Goal: Task Accomplishment & Management: Manage account settings

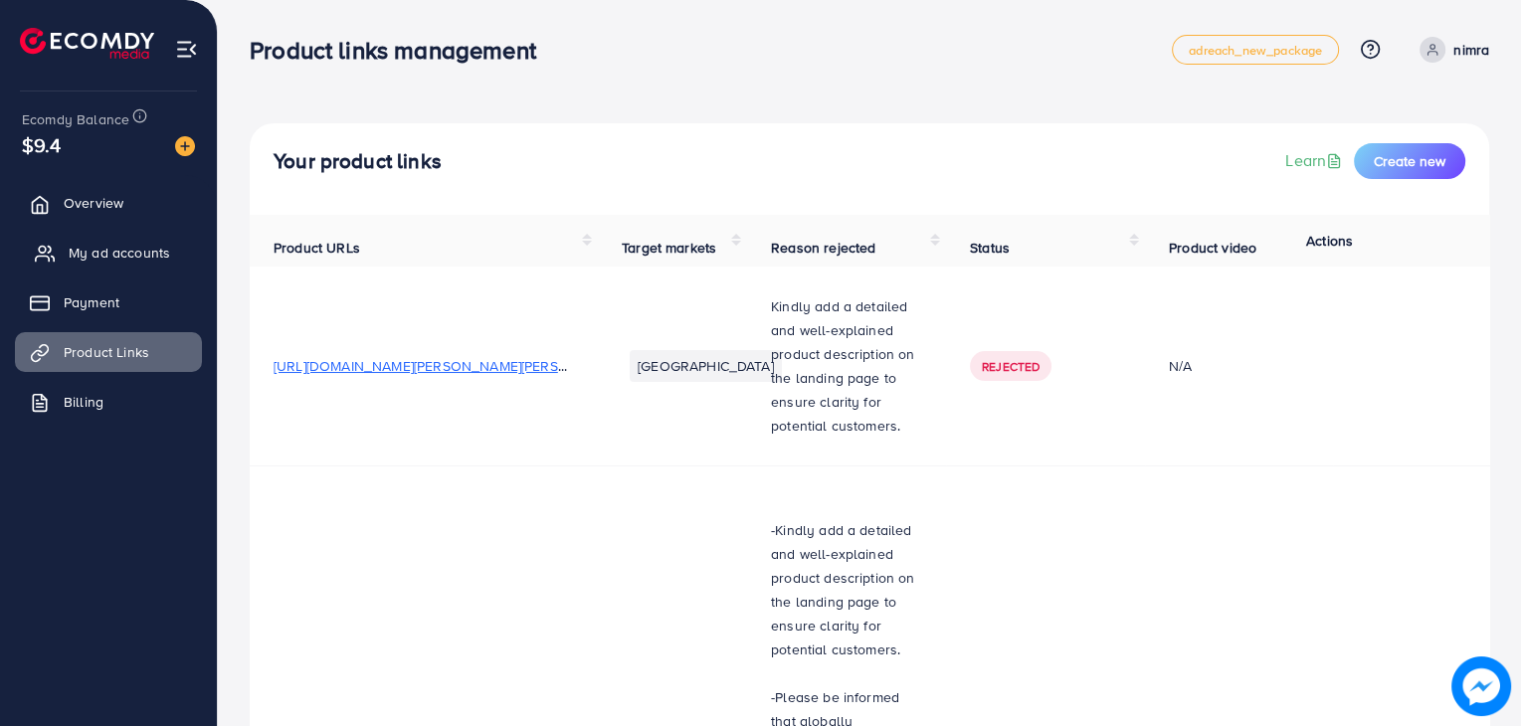
click at [94, 245] on span "My ad accounts" at bounding box center [119, 253] width 101 height 20
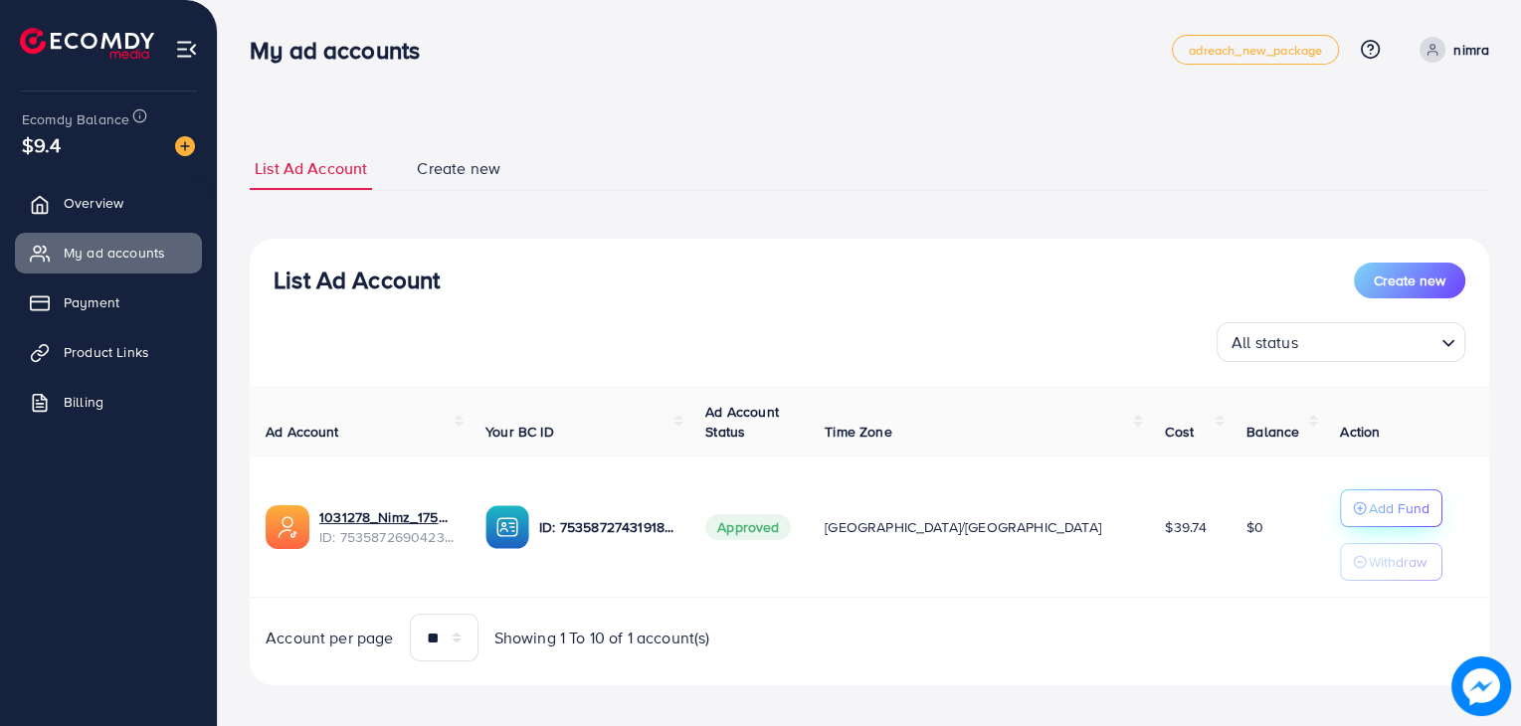
click at [1353, 511] on div "Add Fund" at bounding box center [1391, 508] width 77 height 24
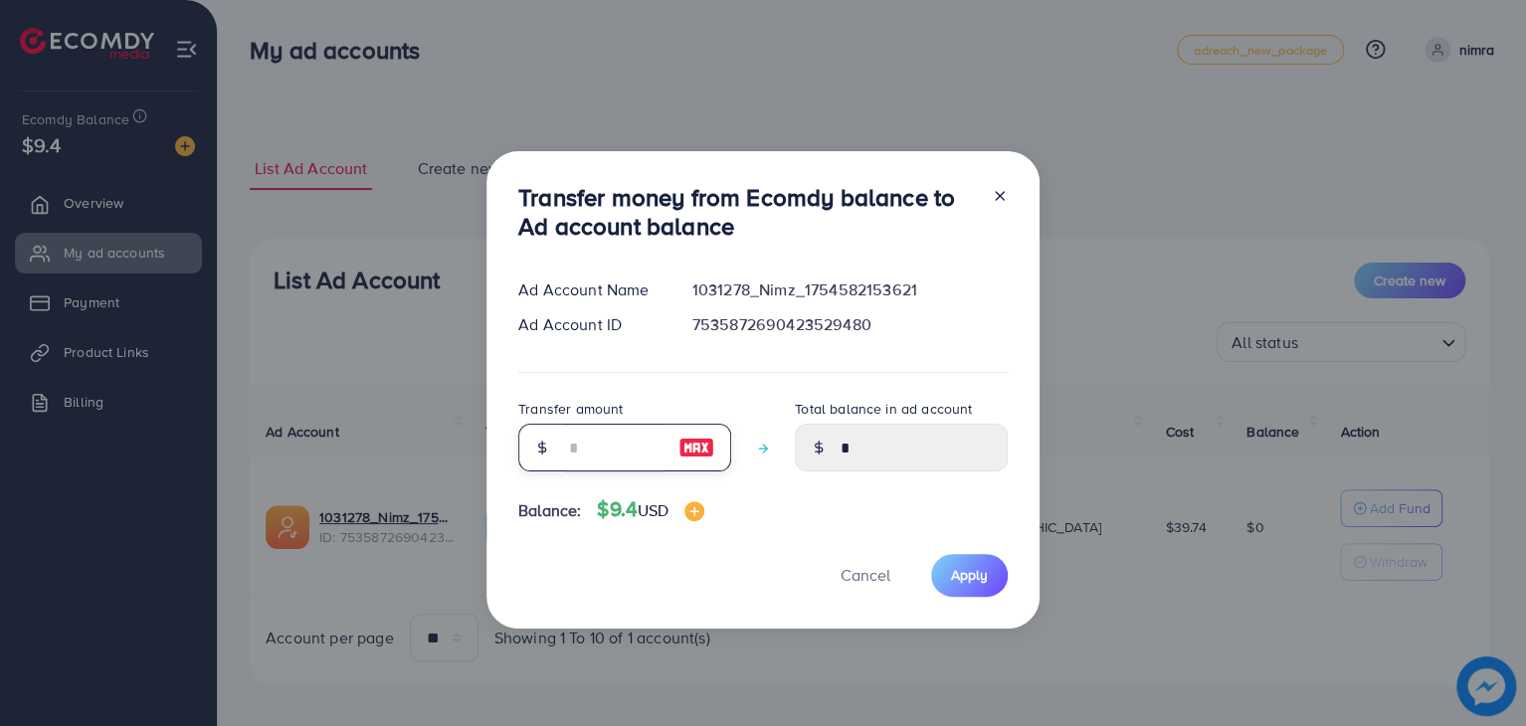
click at [613, 447] on input "number" at bounding box center [613, 448] width 99 height 48
type input "*"
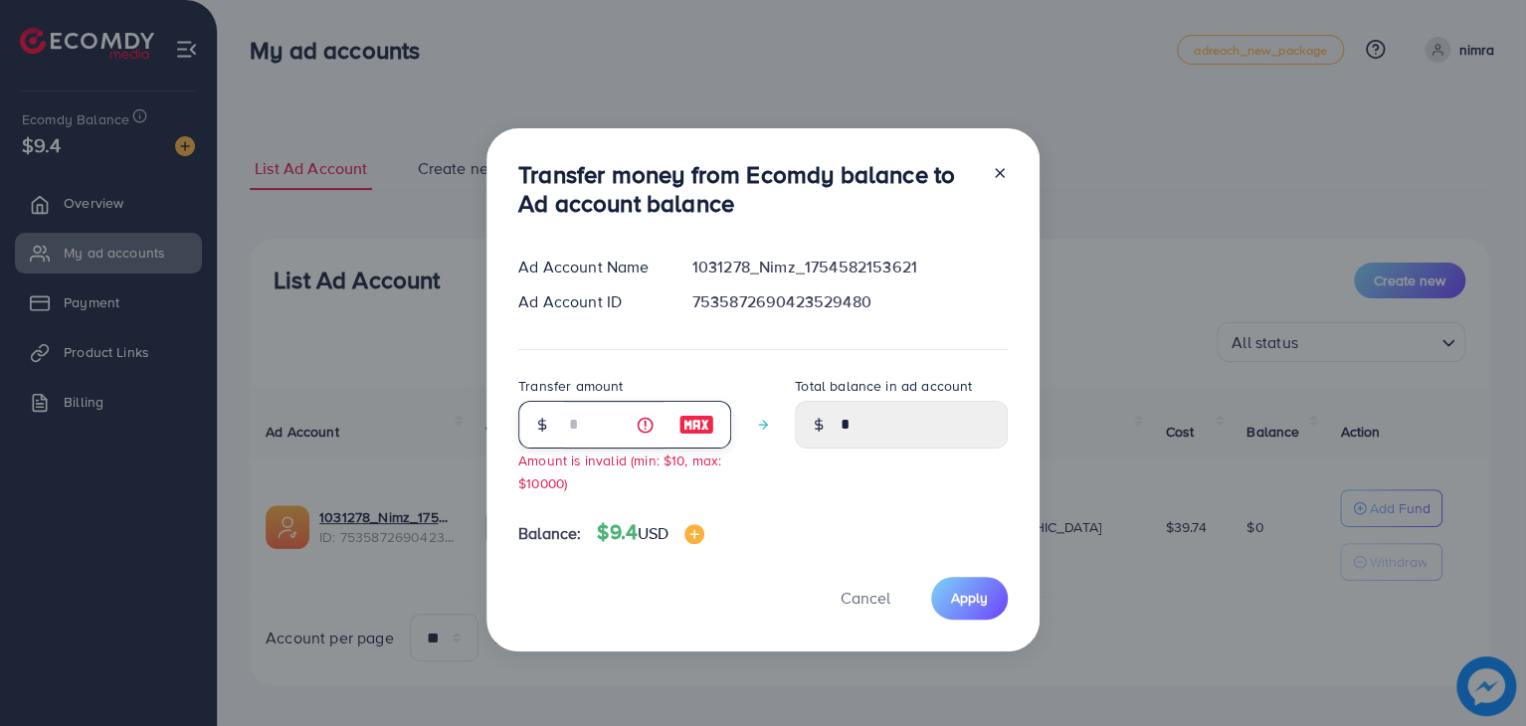
type input "****"
type input "*"
click at [963, 605] on span "Apply" at bounding box center [969, 598] width 37 height 20
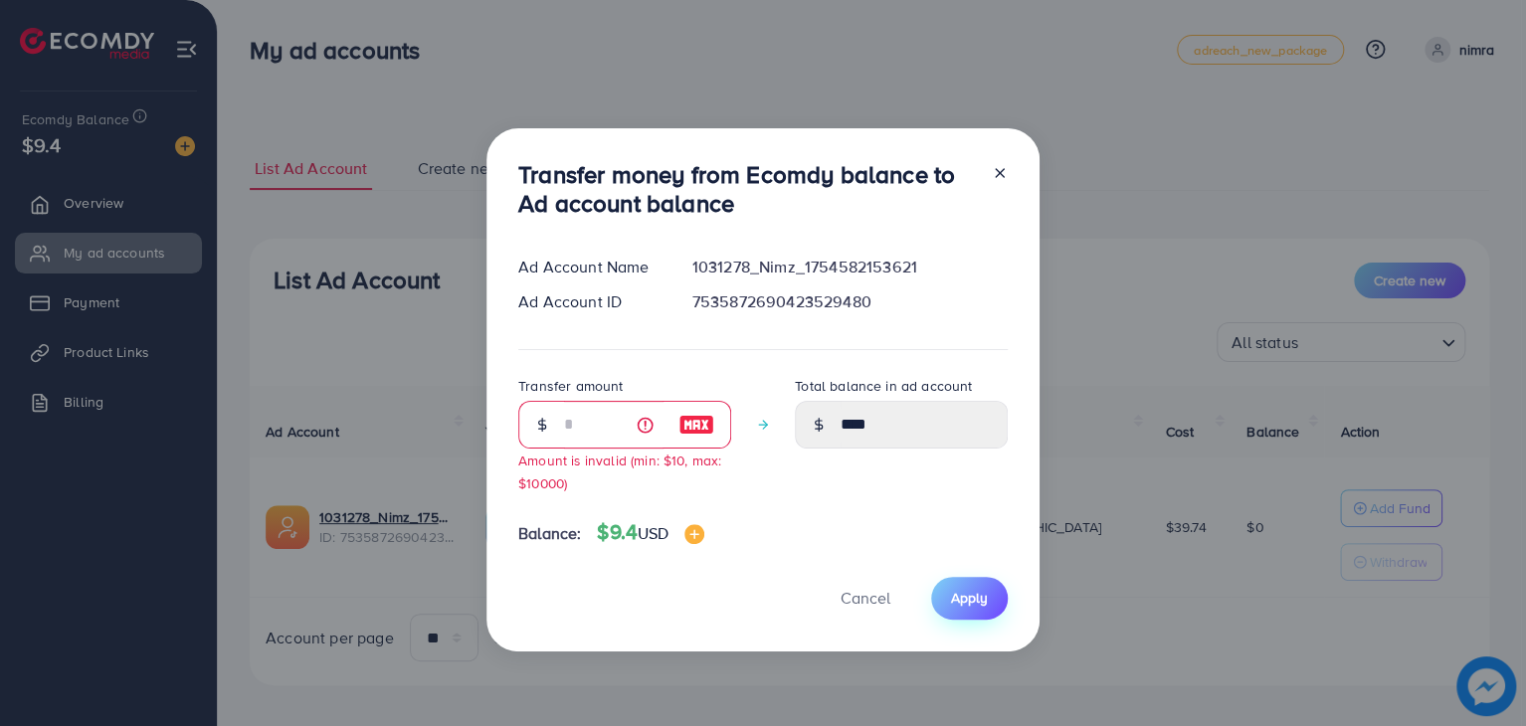
click at [966, 603] on span "Apply" at bounding box center [969, 598] width 37 height 20
click at [580, 423] on input "*" at bounding box center [613, 425] width 99 height 48
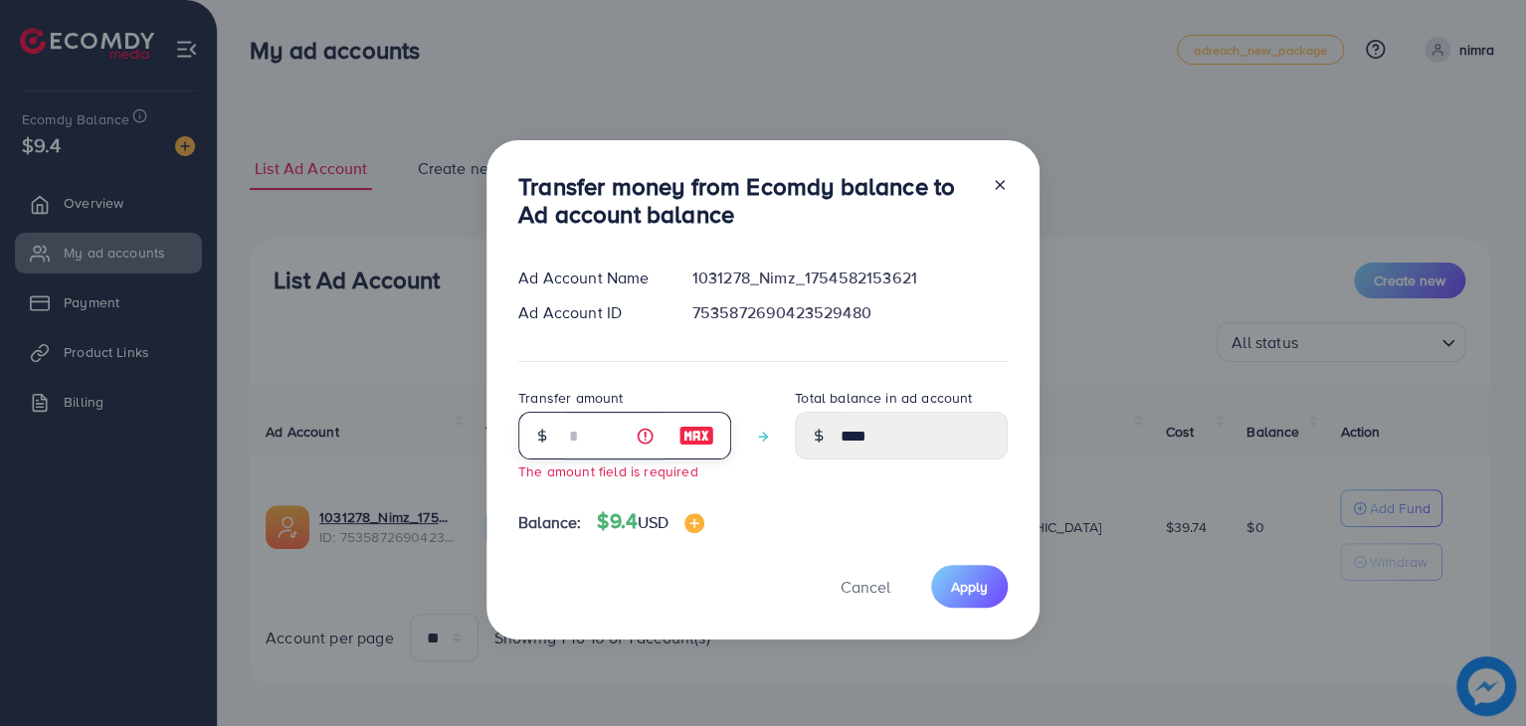
type input "****"
type input "*"
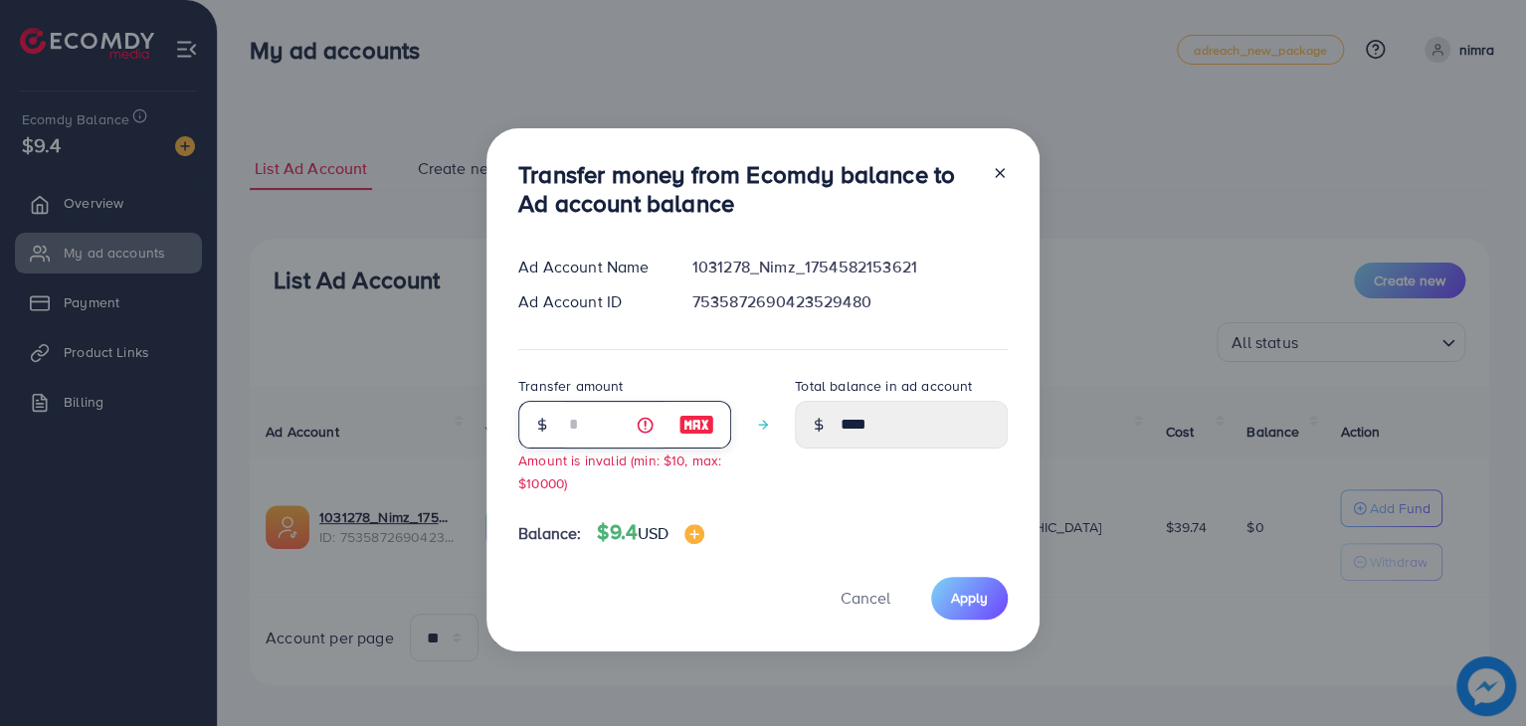
type input "****"
type input "*"
click at [974, 604] on span "Apply" at bounding box center [969, 598] width 37 height 20
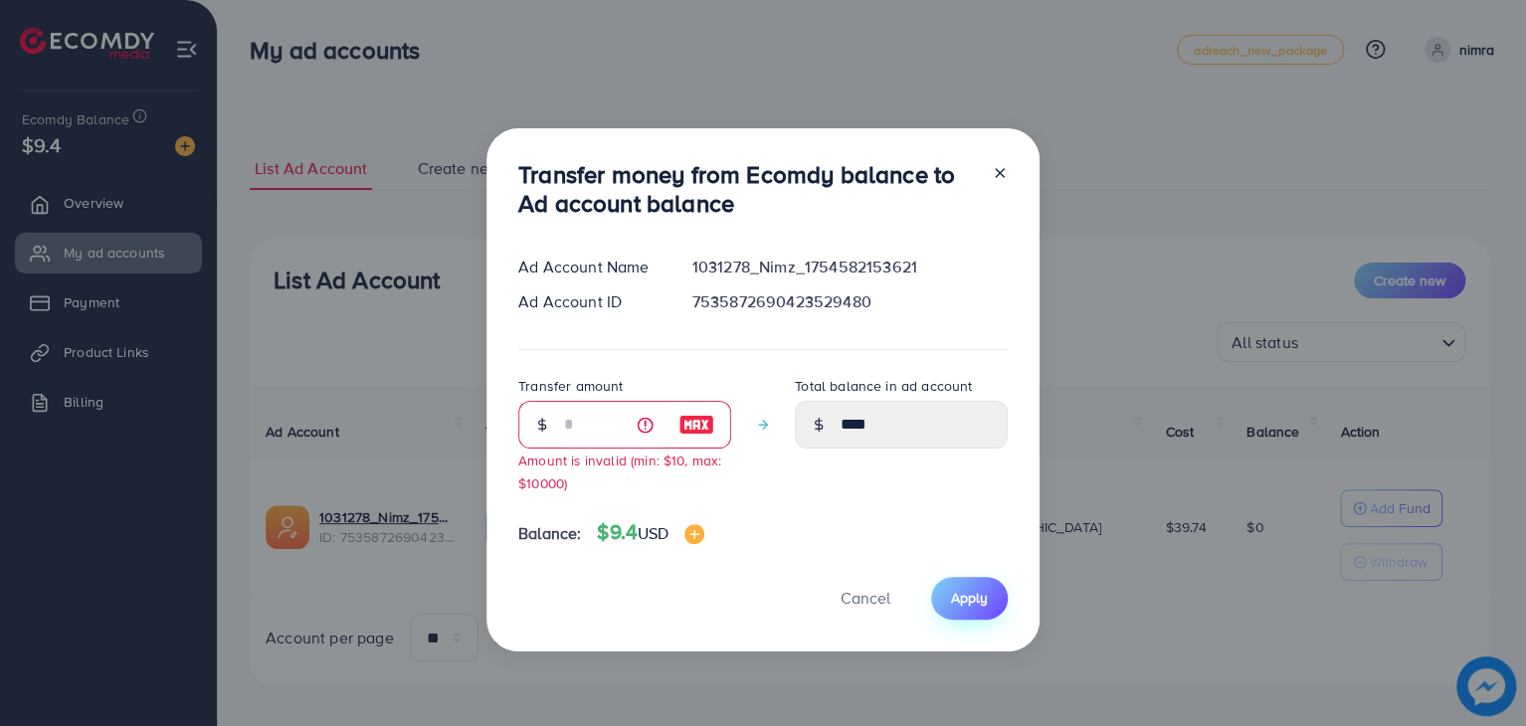
click at [974, 604] on span "Apply" at bounding box center [969, 598] width 37 height 20
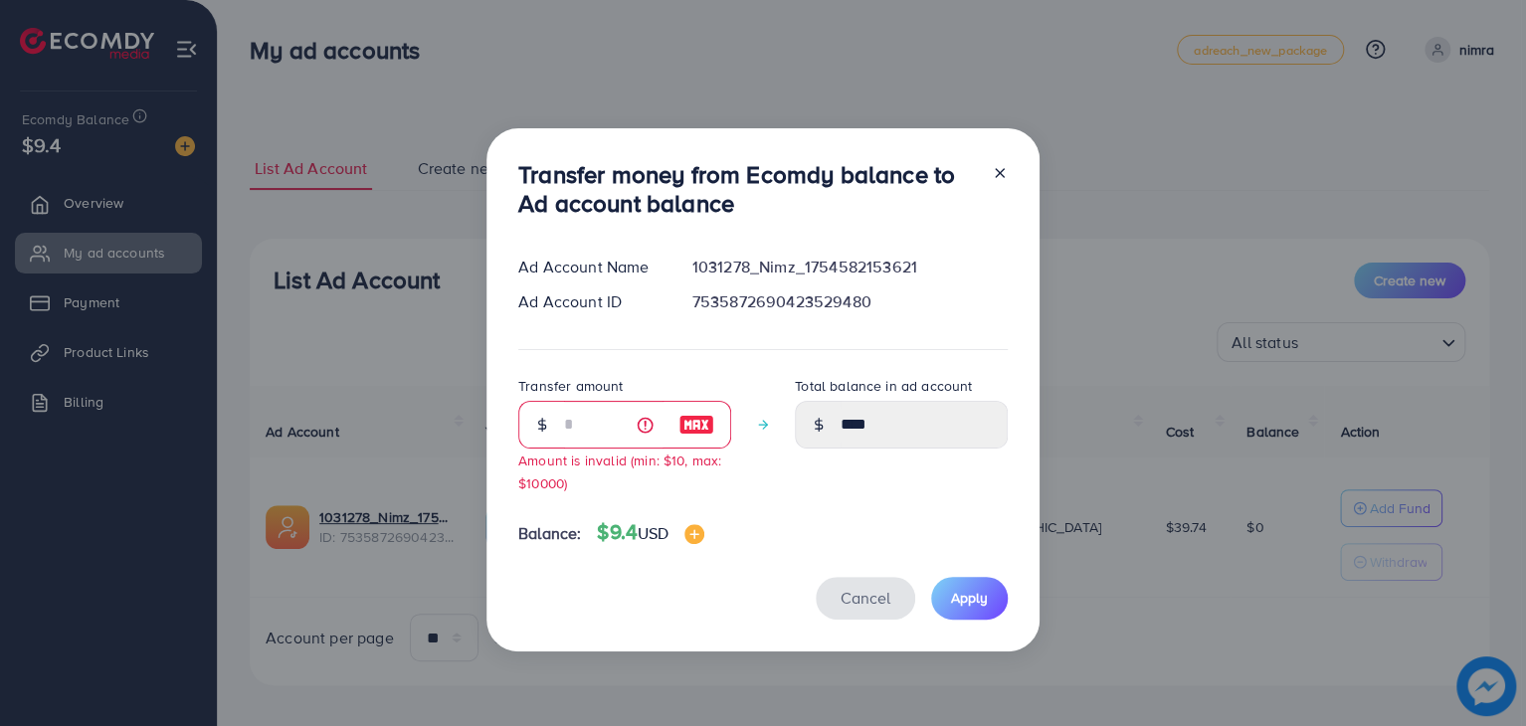
click at [854, 603] on span "Cancel" at bounding box center [865, 598] width 50 height 22
type input "*"
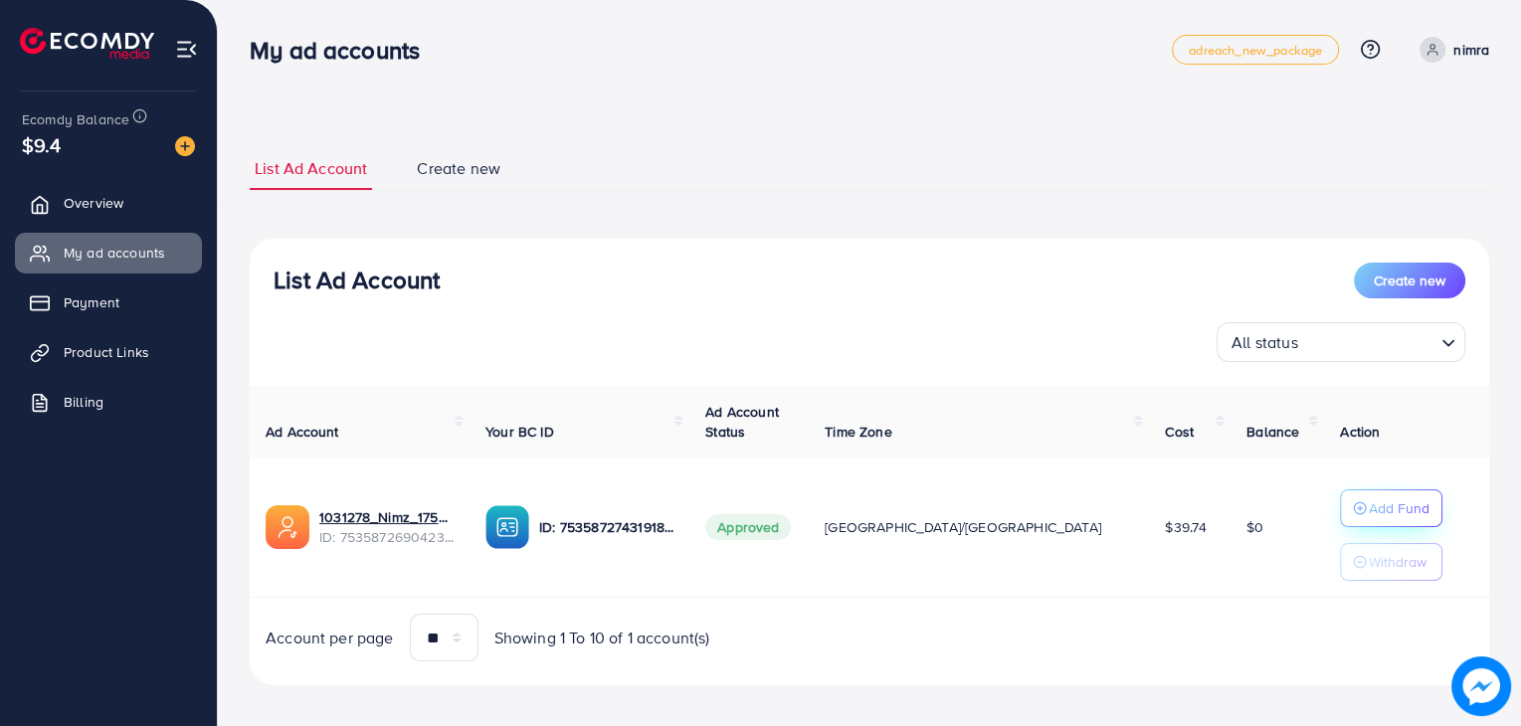
click at [1369, 512] on p "Add Fund" at bounding box center [1399, 508] width 61 height 24
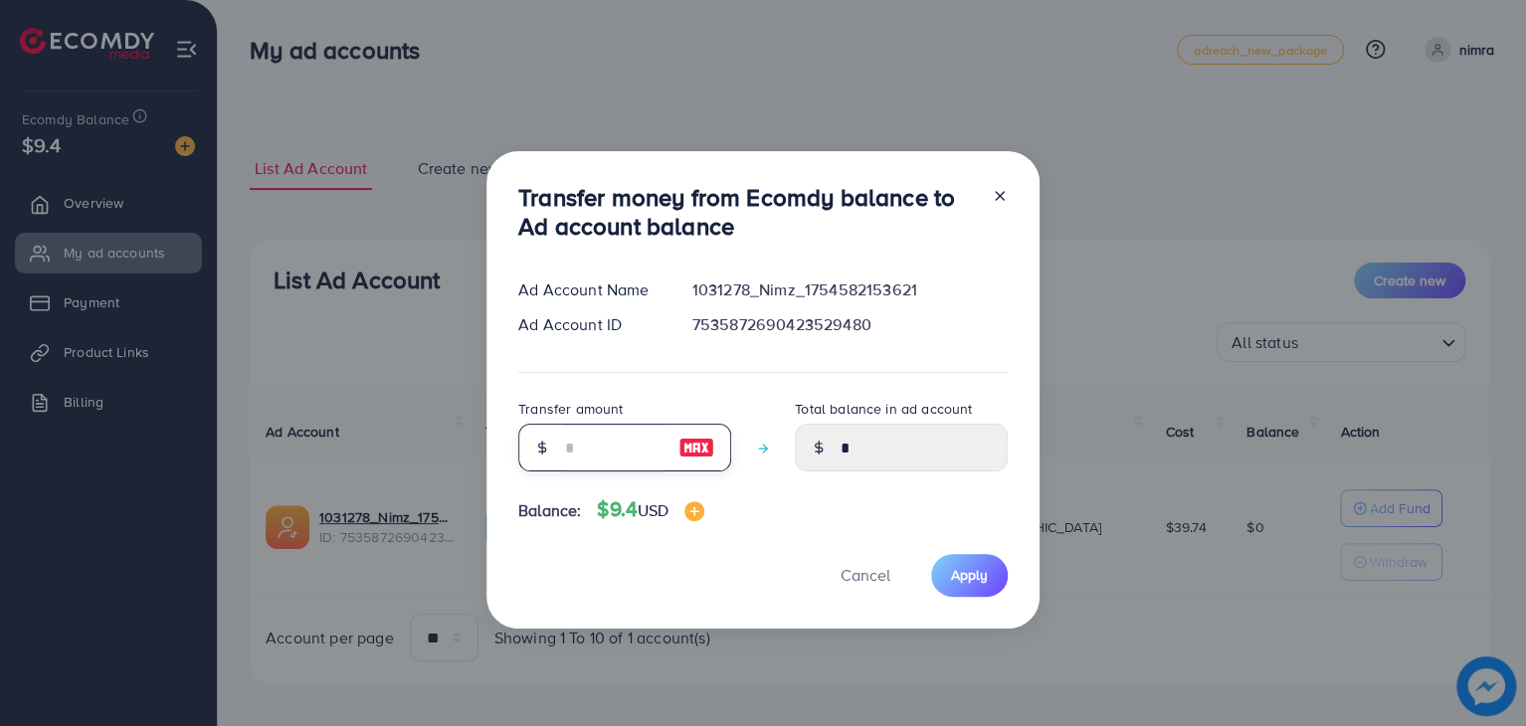
click at [584, 451] on input "number" at bounding box center [613, 448] width 99 height 48
type input "*"
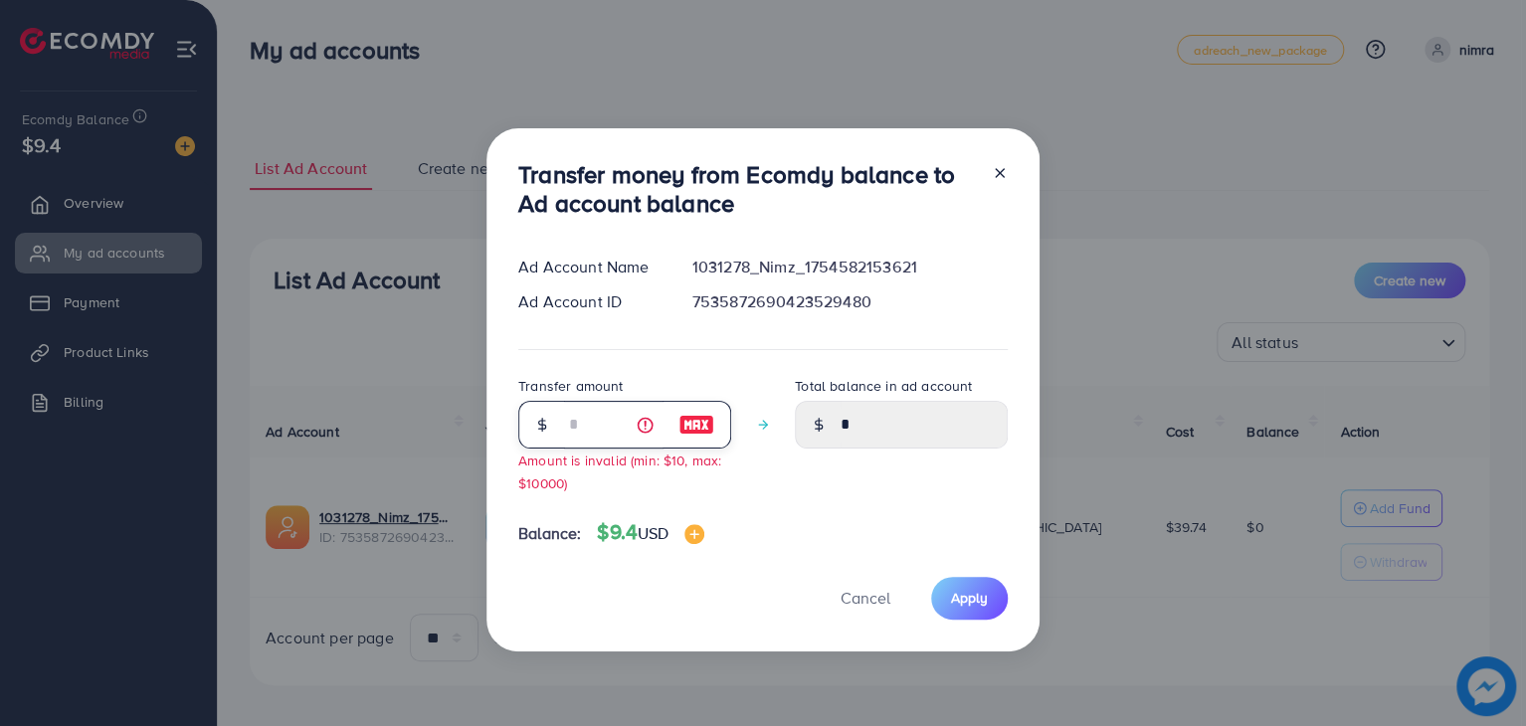
type input "****"
type input "*"
click at [966, 598] on span "Apply" at bounding box center [969, 598] width 37 height 20
click at [995, 161] on div at bounding box center [992, 193] width 32 height 66
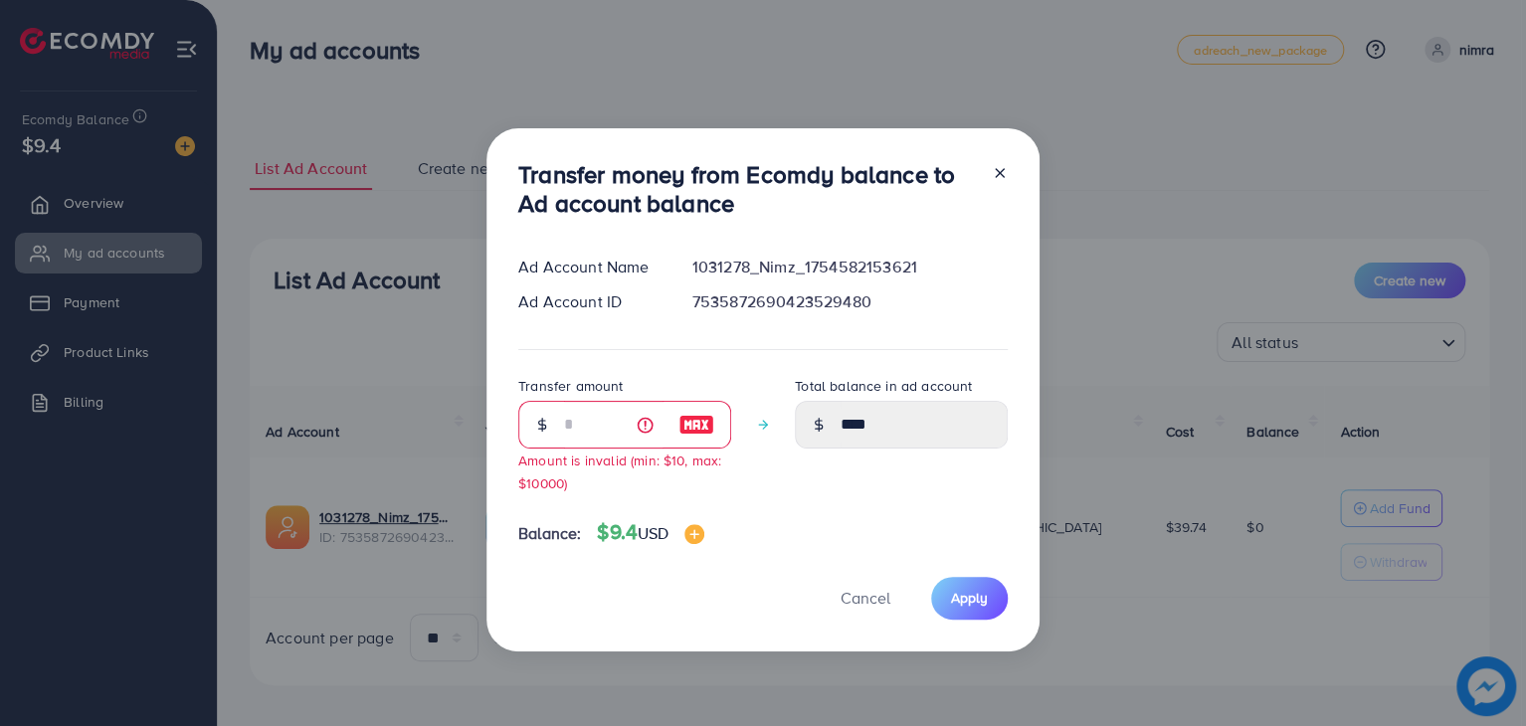
click at [999, 172] on line at bounding box center [1000, 173] width 8 height 8
type input "*"
